Goal: Information Seeking & Learning: Learn about a topic

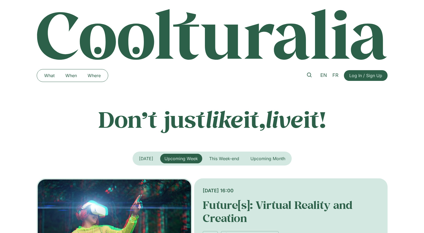
click at [308, 75] on icon at bounding box center [309, 75] width 5 height 5
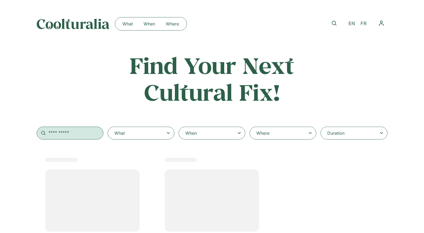
click at [57, 133] on input "text" at bounding box center [70, 133] width 67 height 13
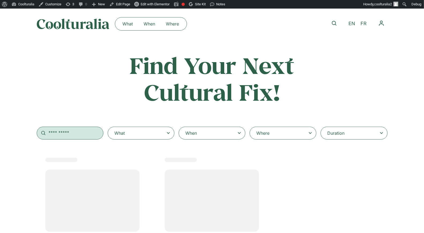
select select
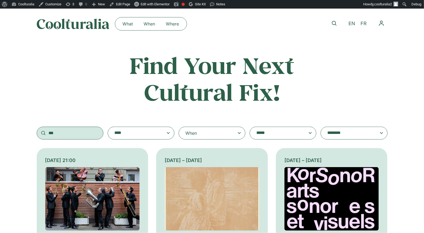
type input "***"
click at [305, 200] on img at bounding box center [331, 198] width 94 height 63
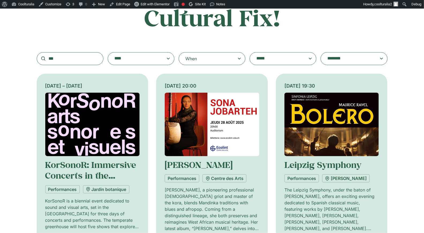
scroll to position [75, 0]
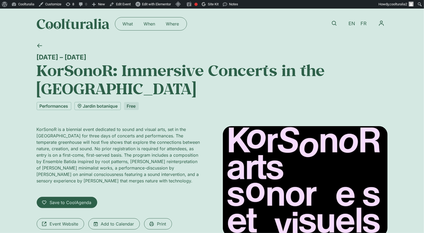
scroll to position [10, 0]
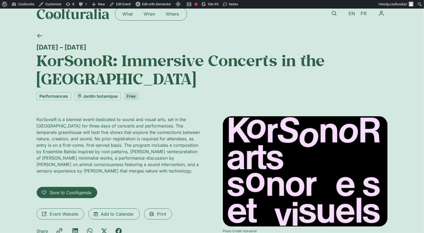
drag, startPoint x: 35, startPoint y: 47, endPoint x: 155, endPoint y: 168, distance: 170.5
click at [155, 168] on div "22 – 24 August KorSonoR: Immersive Concerts in the Temperate Greenhouse Perform…" at bounding box center [212, 143] width 424 height 228
copy div "22 – 24 August KorSonoR: Immersive Concerts in the Temperate Greenhouse Perform…"
click at [334, 13] on icon at bounding box center [334, 13] width 5 height 5
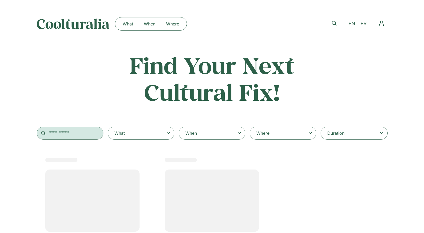
click at [64, 136] on input "text" at bounding box center [70, 133] width 67 height 13
type input "*"
select select
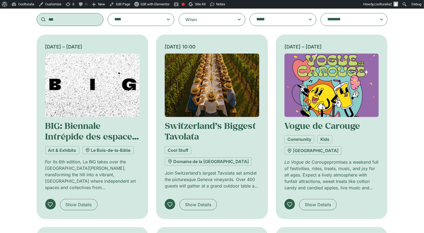
scroll to position [113, 0]
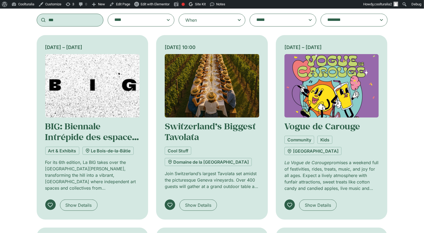
type input "***"
click at [87, 104] on img at bounding box center [92, 85] width 94 height 63
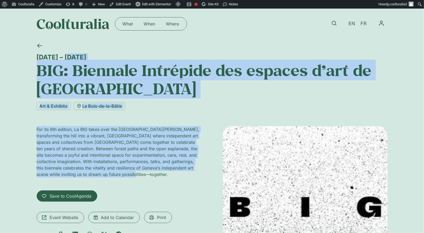
drag, startPoint x: 35, startPoint y: 54, endPoint x: 127, endPoint y: 172, distance: 149.8
click at [127, 172] on div "[DATE] – [DATE] BIG: Biennale Intrépide des espaces d’art de [GEOGRAPHIC_DATA] …" at bounding box center [212, 174] width 424 height 271
copy div "[DATE] – [DATE] BIG: Biennale Intrépide des espaces d’art de Genève Art & Exhib…"
click at [332, 23] on icon at bounding box center [334, 23] width 5 height 5
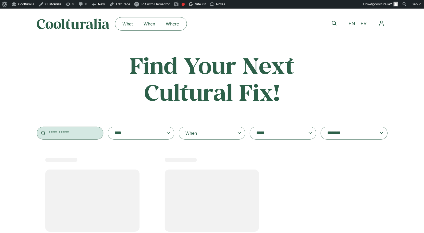
click at [59, 135] on input "text" at bounding box center [70, 133] width 67 height 13
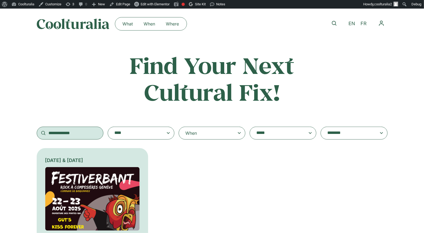
type input "**********"
click at [96, 197] on img at bounding box center [92, 198] width 94 height 63
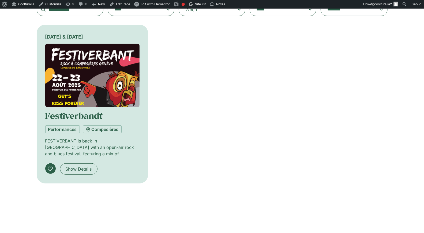
scroll to position [158, 0]
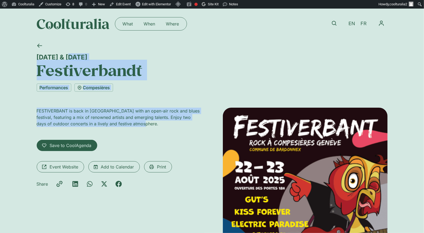
drag, startPoint x: 37, startPoint y: 55, endPoint x: 143, endPoint y: 127, distance: 127.7
click at [143, 127] on div "[DATE] & [DATE] Festiverbandt Performances [GEOGRAPHIC_DATA] FESTIVERBANT is ba…" at bounding box center [212, 198] width 351 height 318
copy div "22 & 23 August Festiverbandt Performances Compesières FESTIVERBANT is back in C…"
click at [218, 74] on h1 "Festiverbandt" at bounding box center [212, 70] width 351 height 18
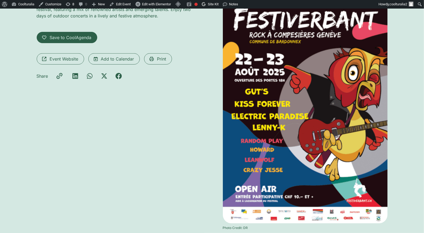
scroll to position [154, 0]
